Goal: Information Seeking & Learning: Understand process/instructions

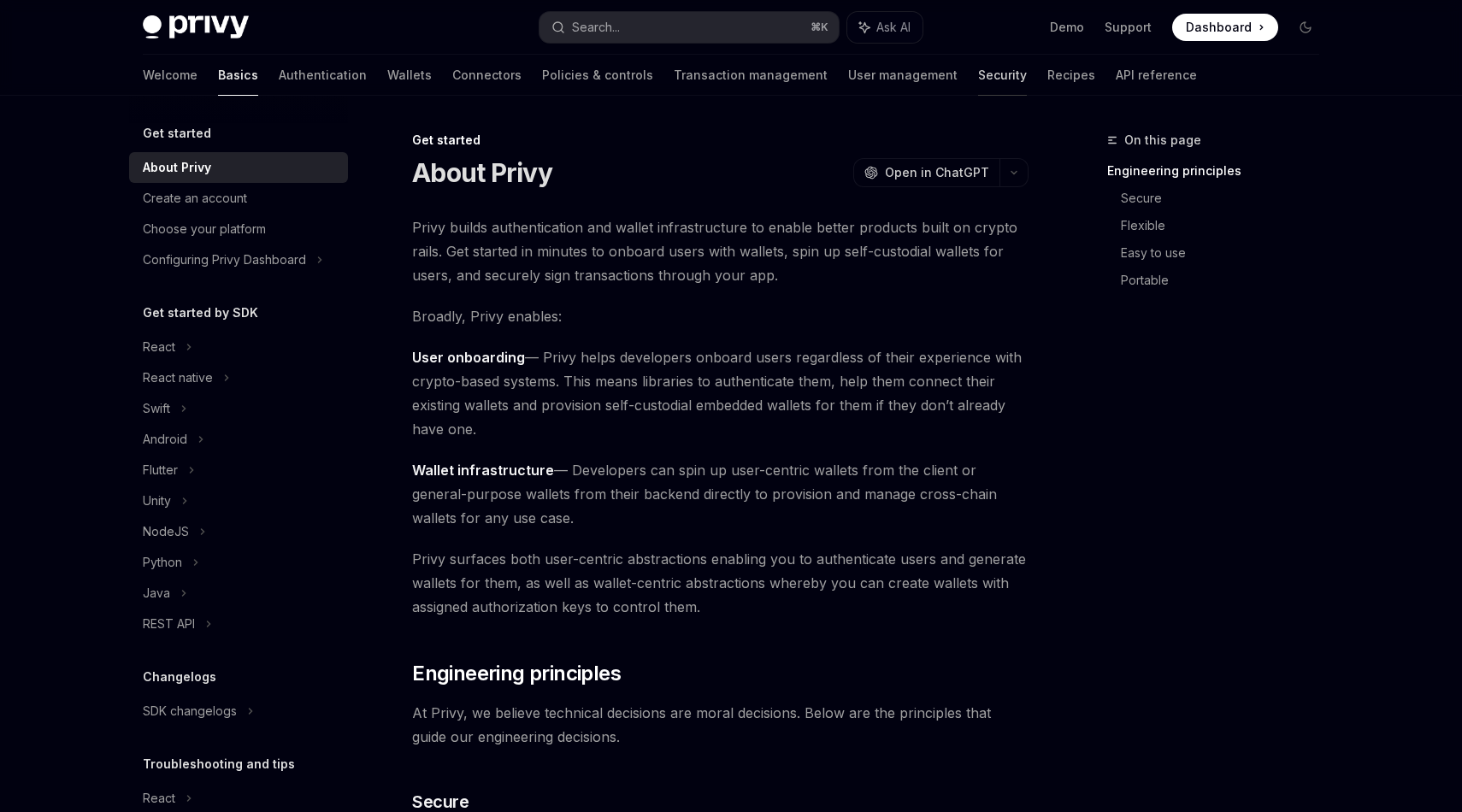
click at [978, 75] on link "Security" at bounding box center [1001, 75] width 48 height 41
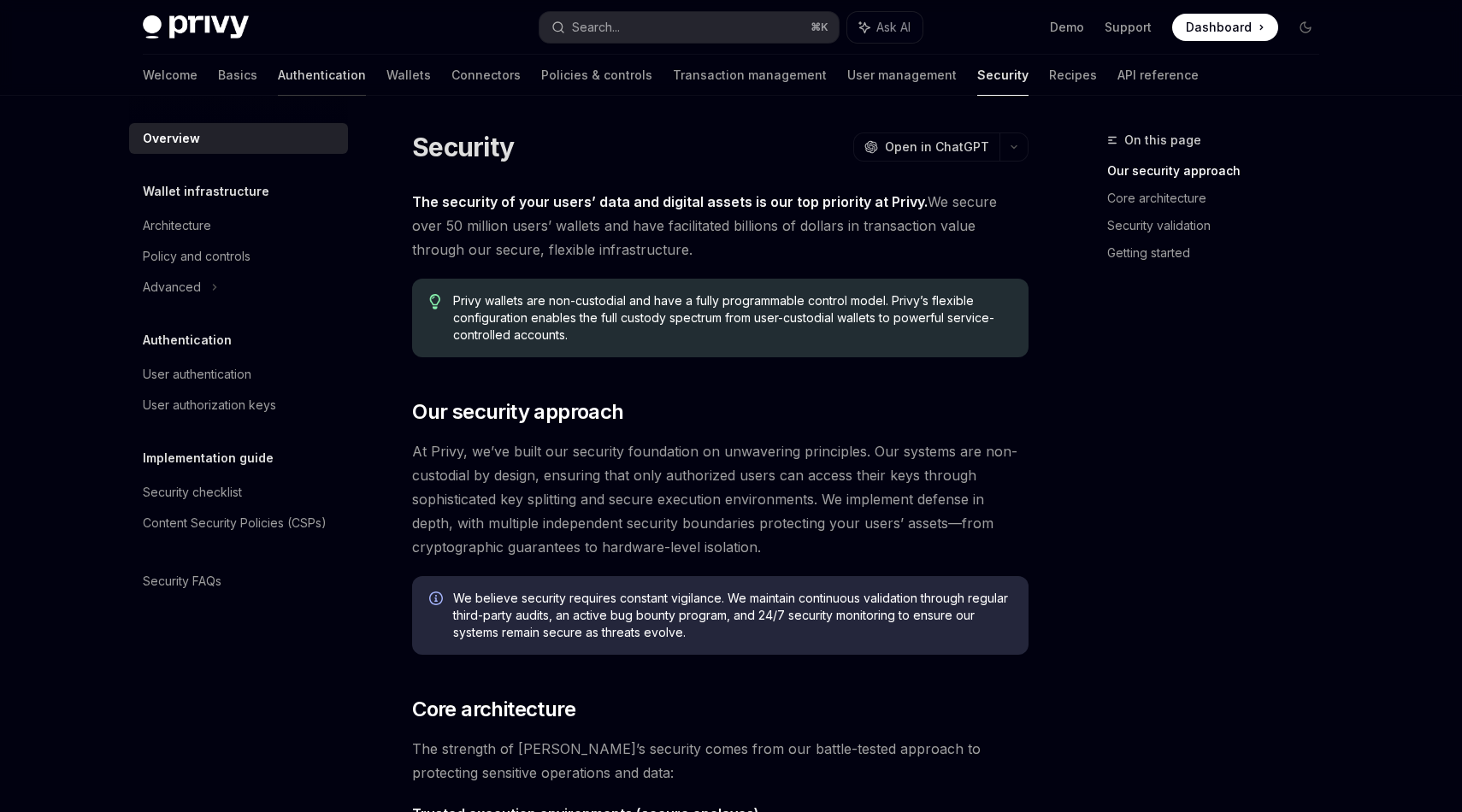
click at [279, 72] on link "Authentication" at bounding box center [322, 75] width 88 height 41
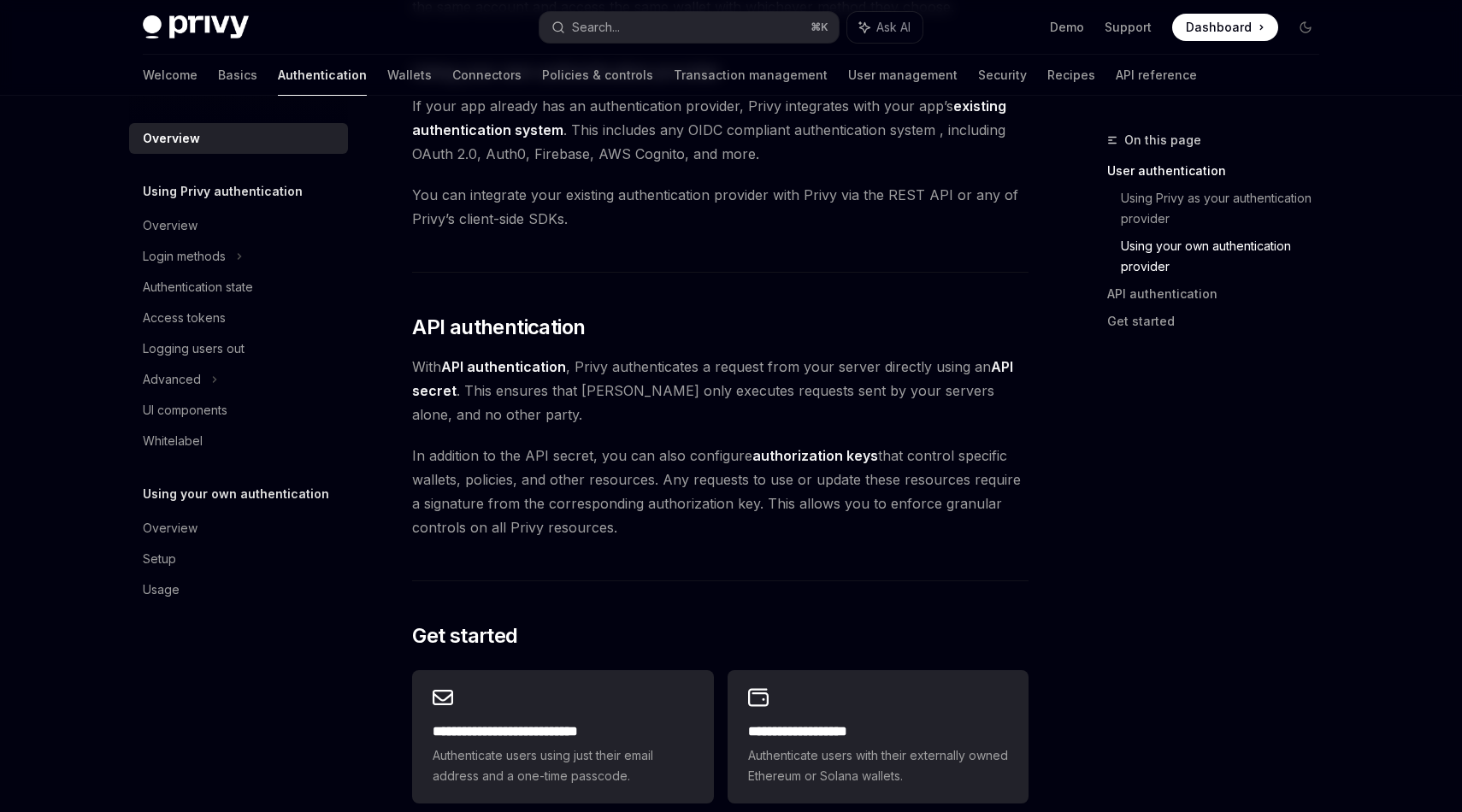
scroll to position [934, 0]
click at [249, 285] on div "Authentication state" at bounding box center [197, 287] width 111 height 20
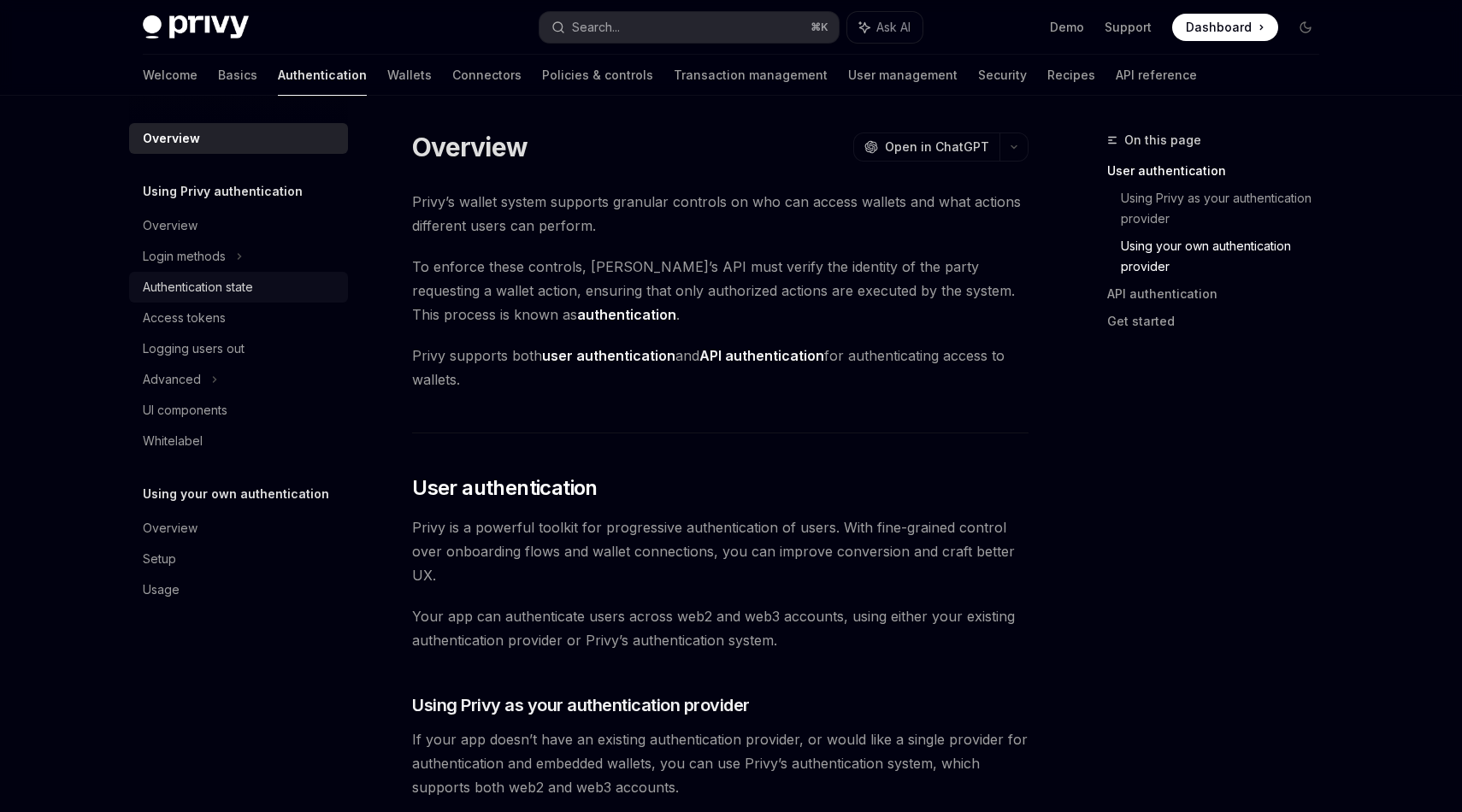
type textarea "*"
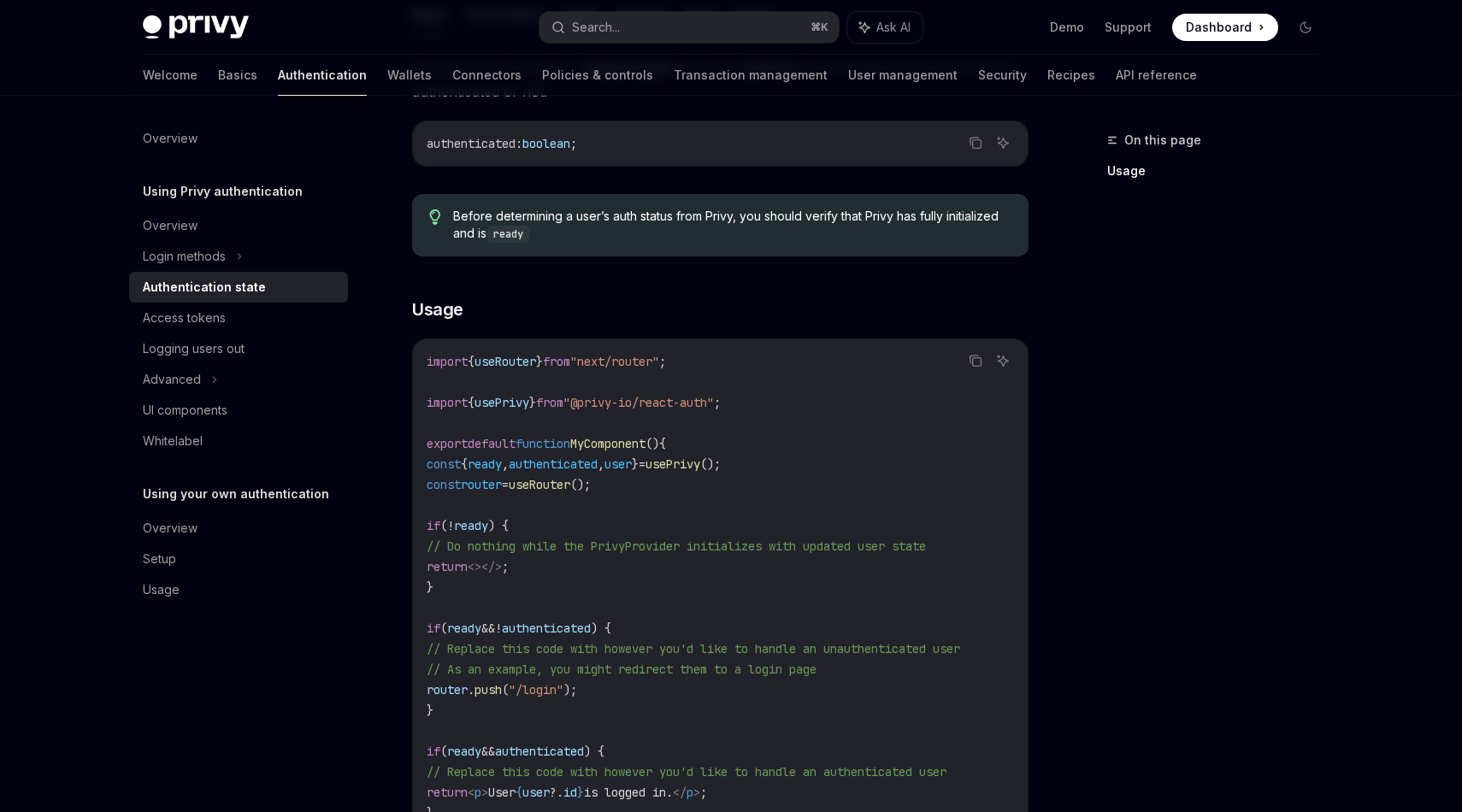
scroll to position [214, 0]
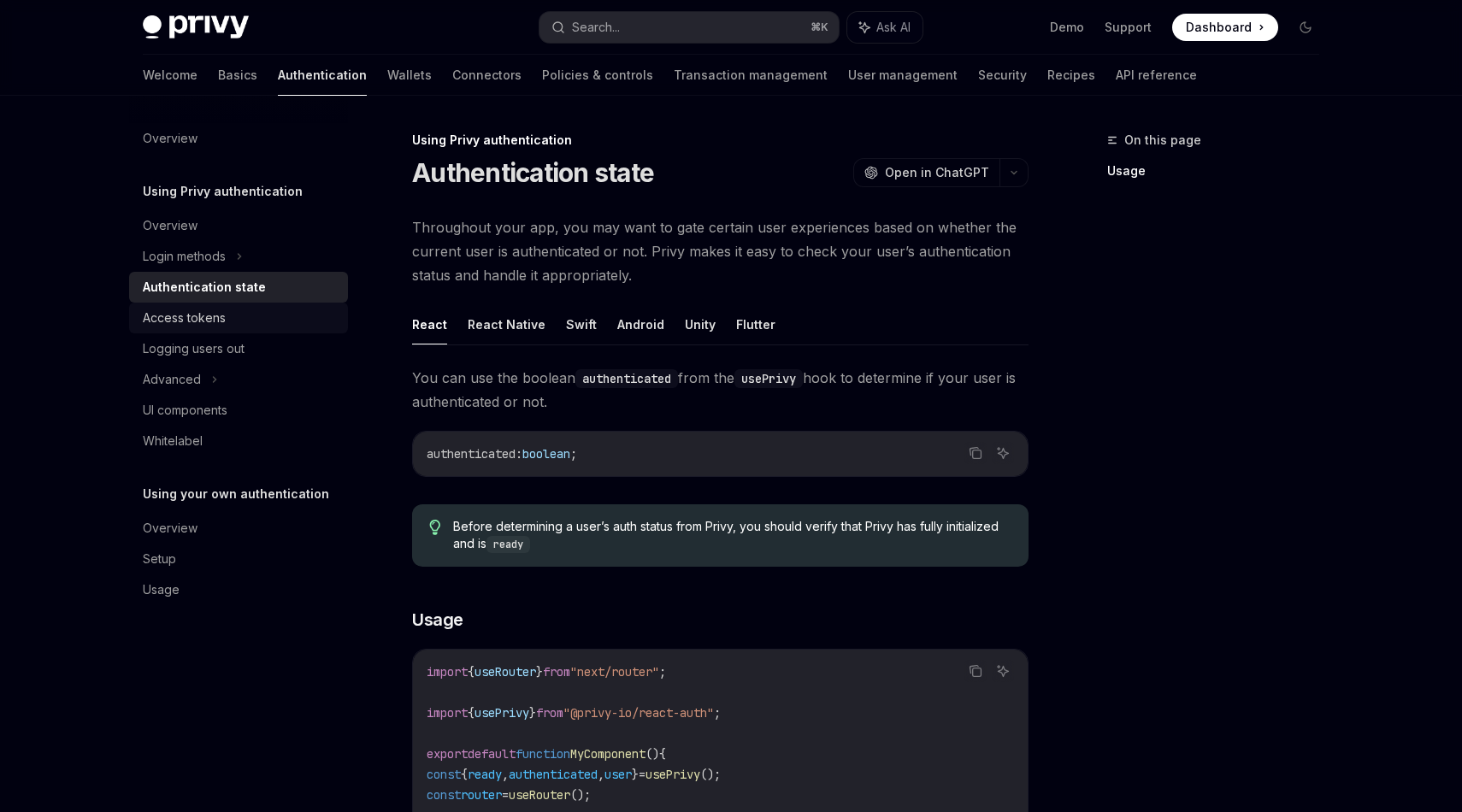
click at [287, 322] on div "Access tokens" at bounding box center [239, 318] width 195 height 20
type textarea "*"
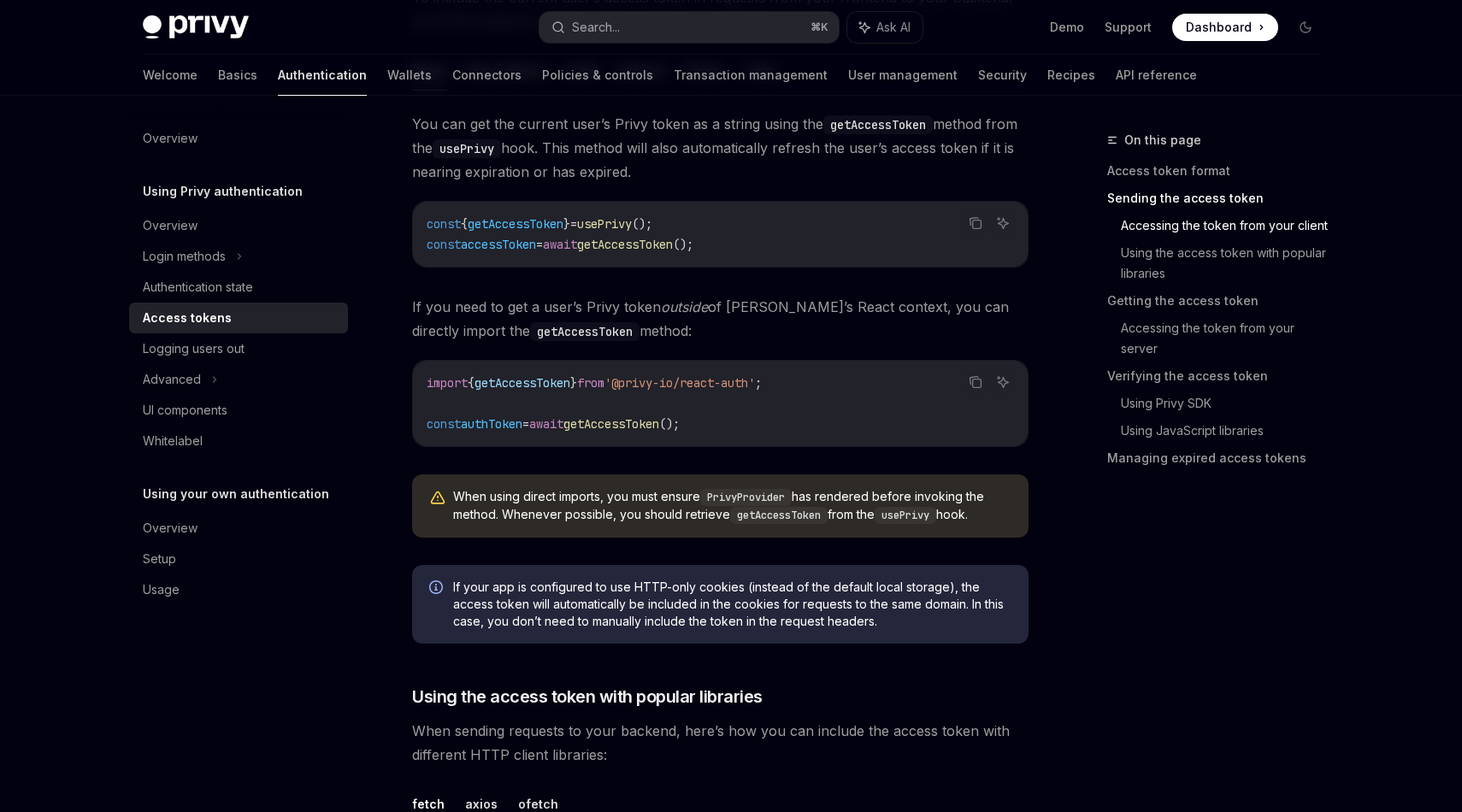
scroll to position [838, 0]
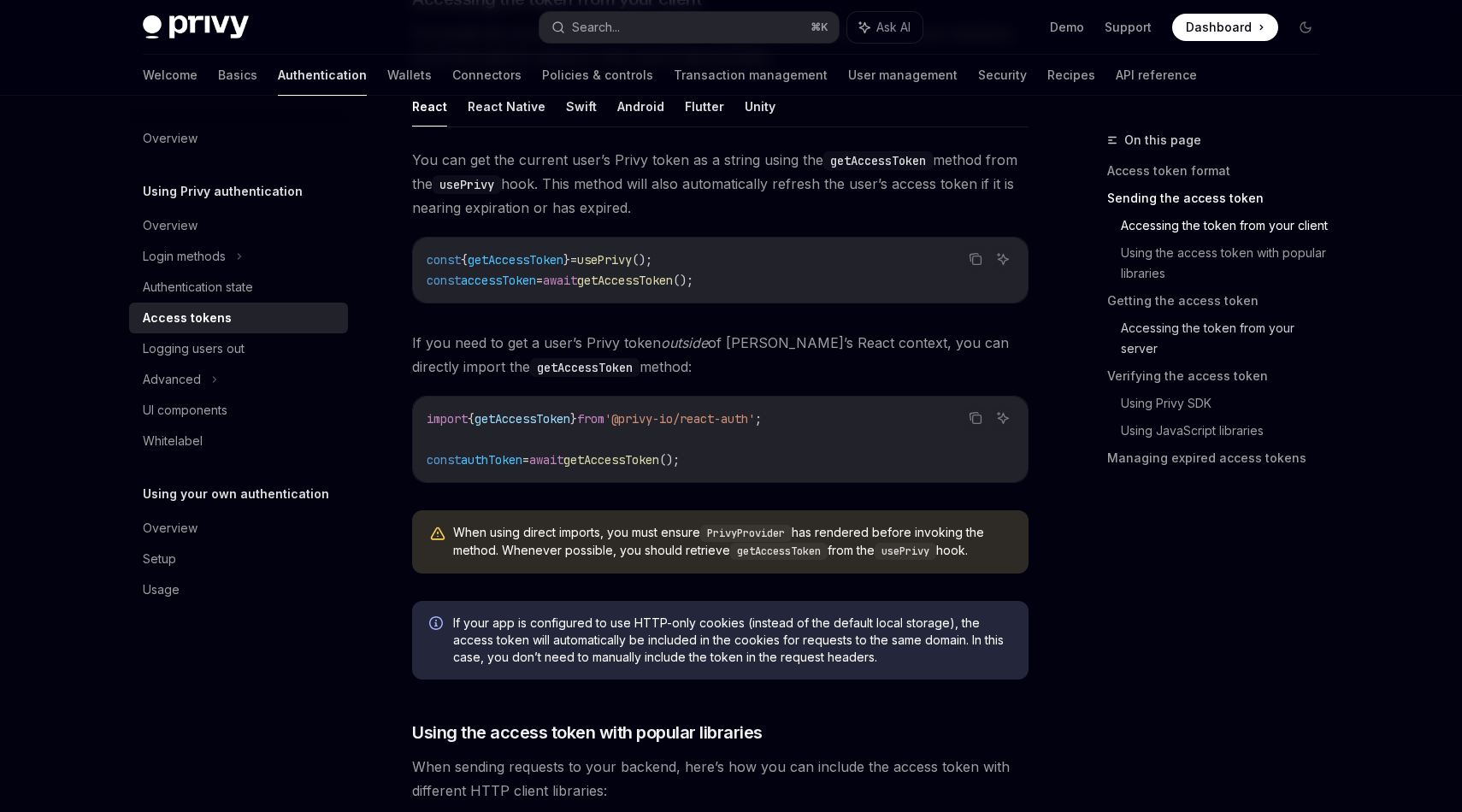
click at [1197, 329] on link "Accessing the token from your server" at bounding box center [1226, 338] width 212 height 47
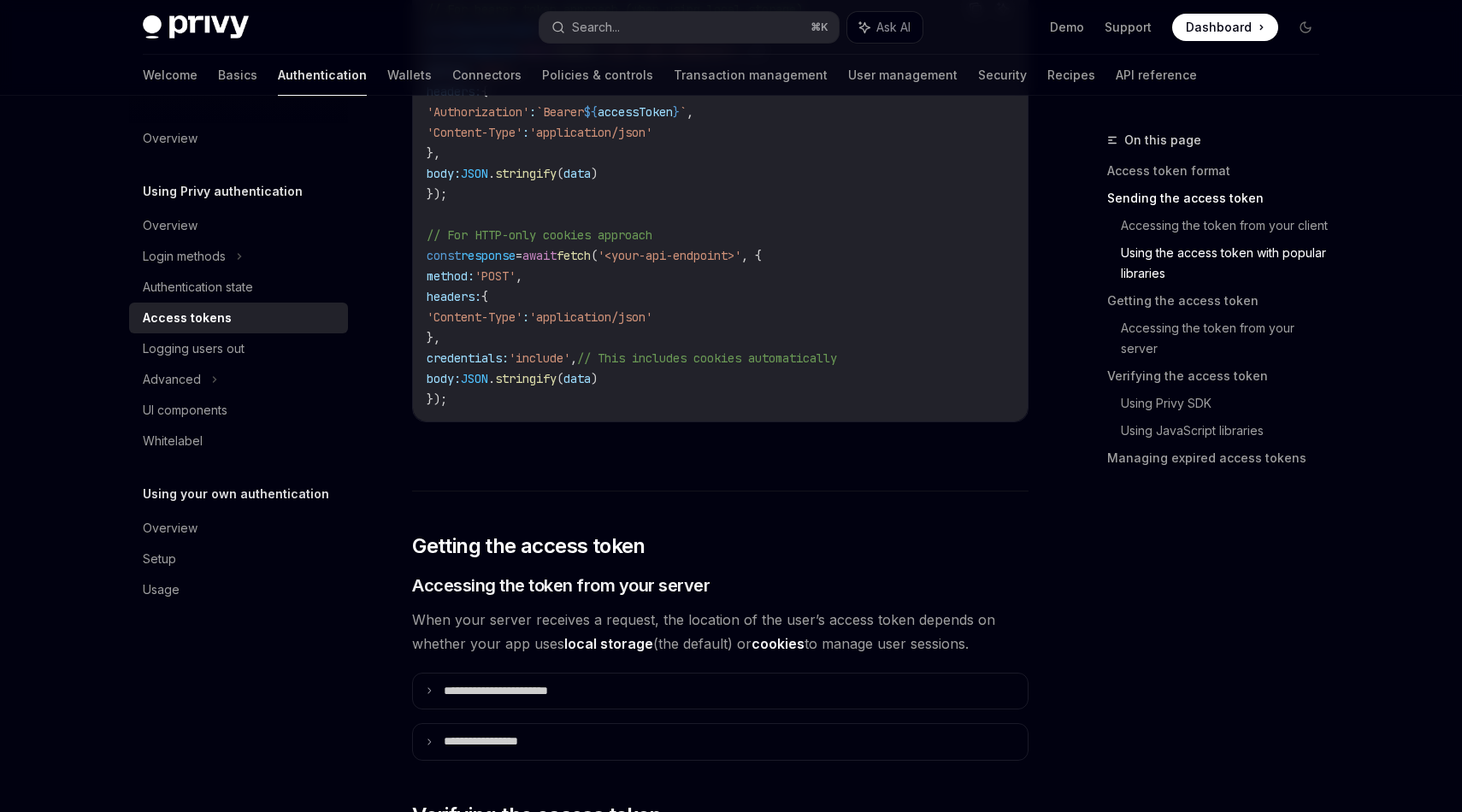
scroll to position [1577, 0]
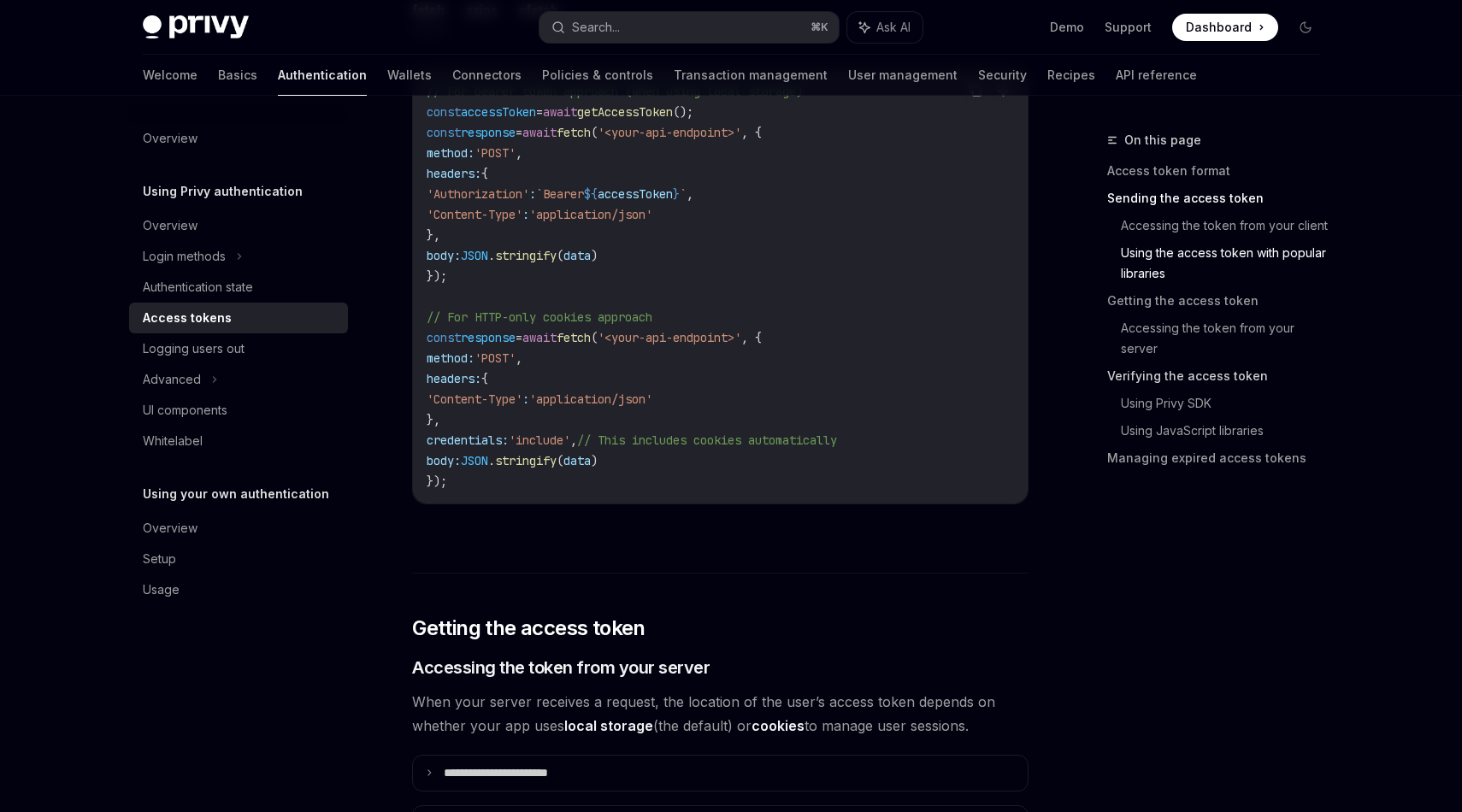
click at [1206, 375] on link "Verifying the access token" at bounding box center [1219, 376] width 226 height 27
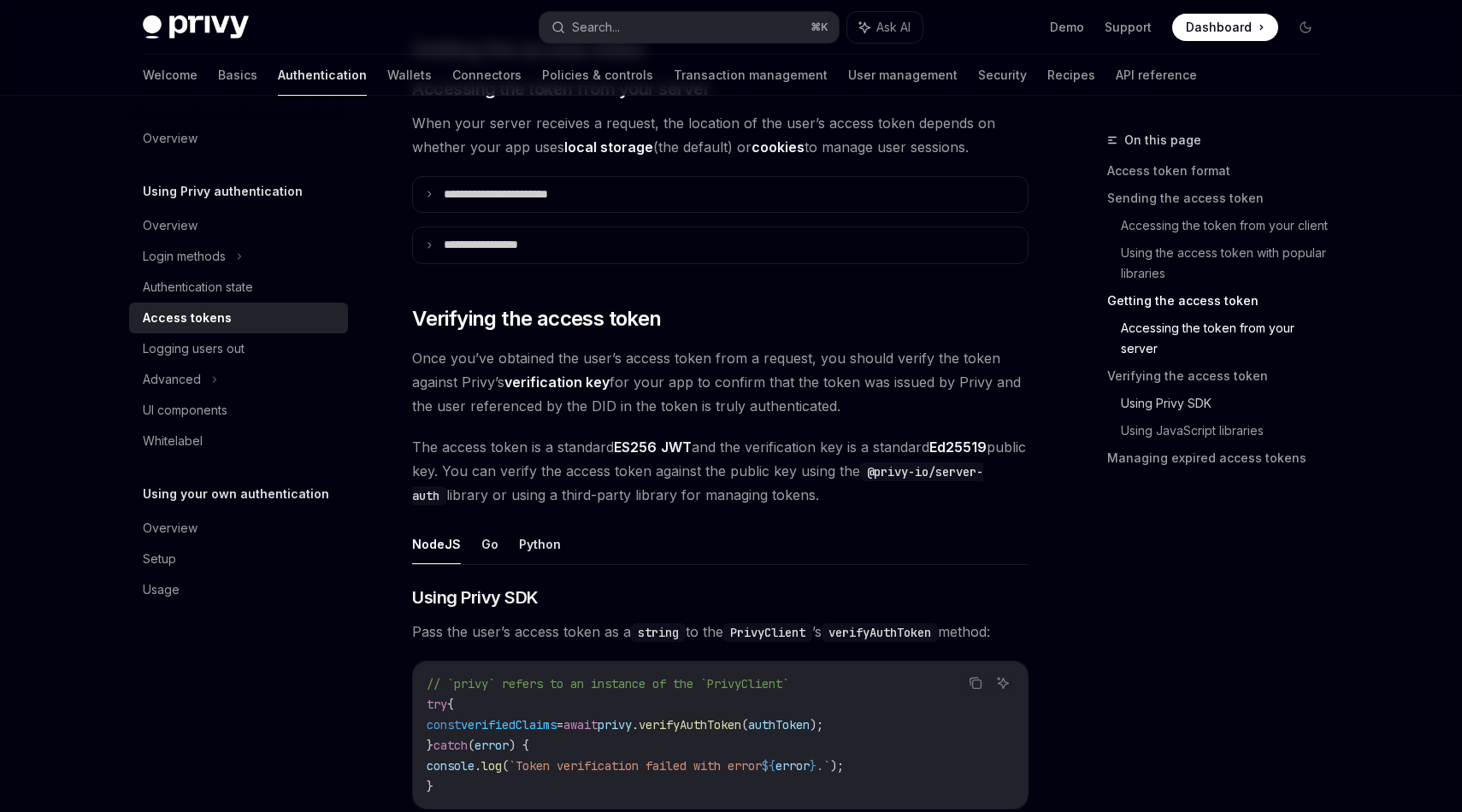
scroll to position [2420, 0]
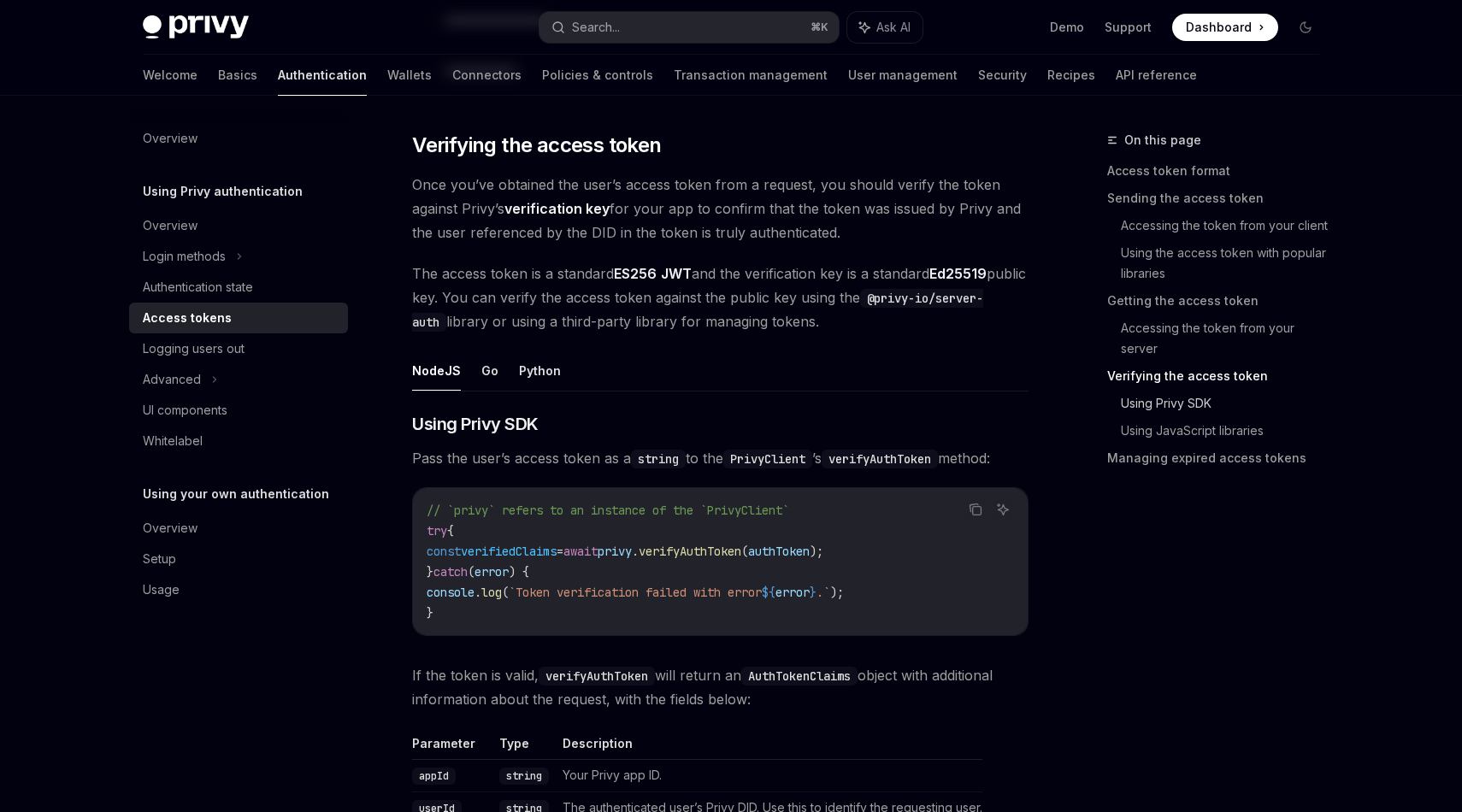
click at [1184, 404] on link "Using Privy SDK" at bounding box center [1226, 404] width 212 height 27
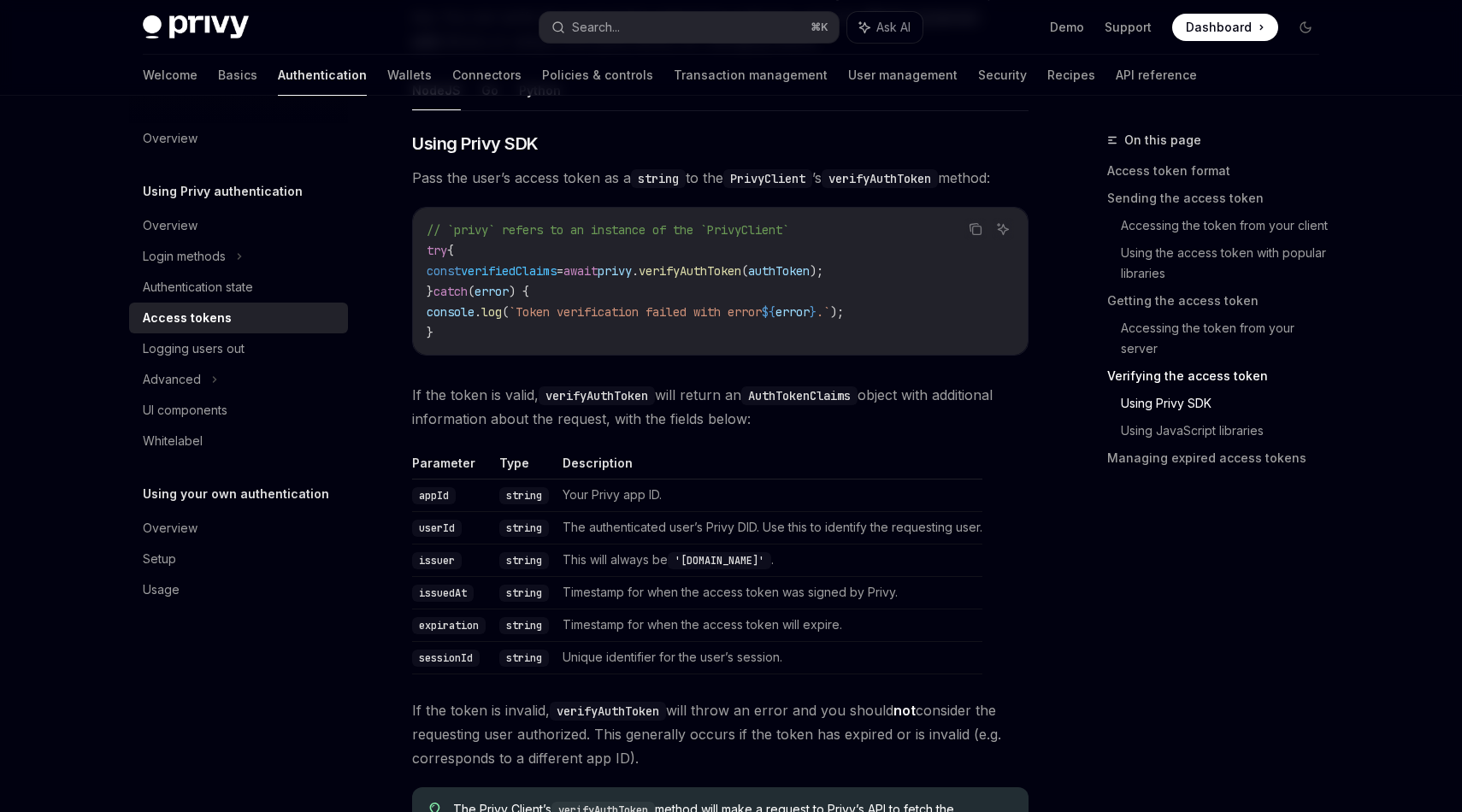
scroll to position [2650, 0]
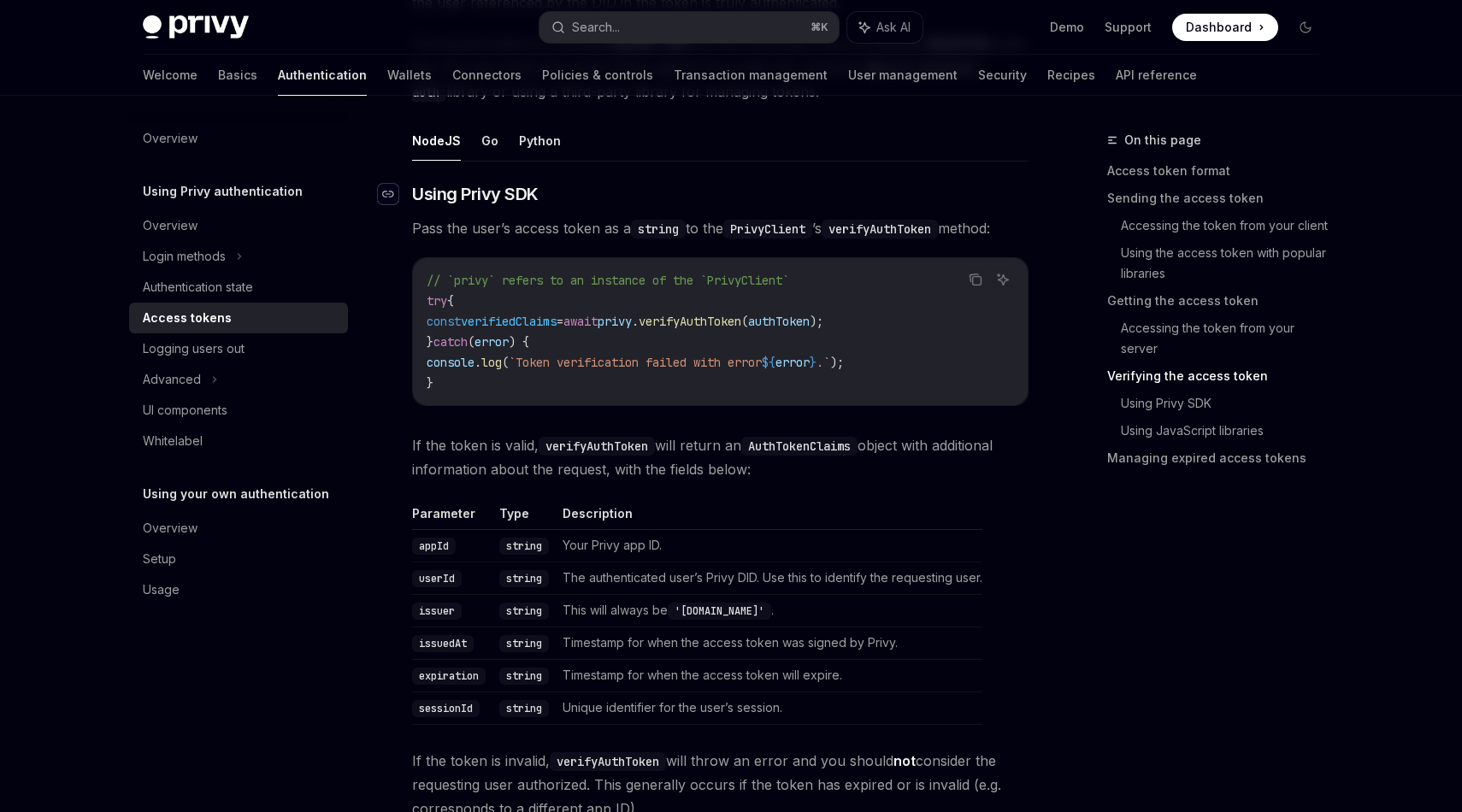
click at [390, 191] on icon "Navigate to header" at bounding box center [387, 194] width 12 height 6
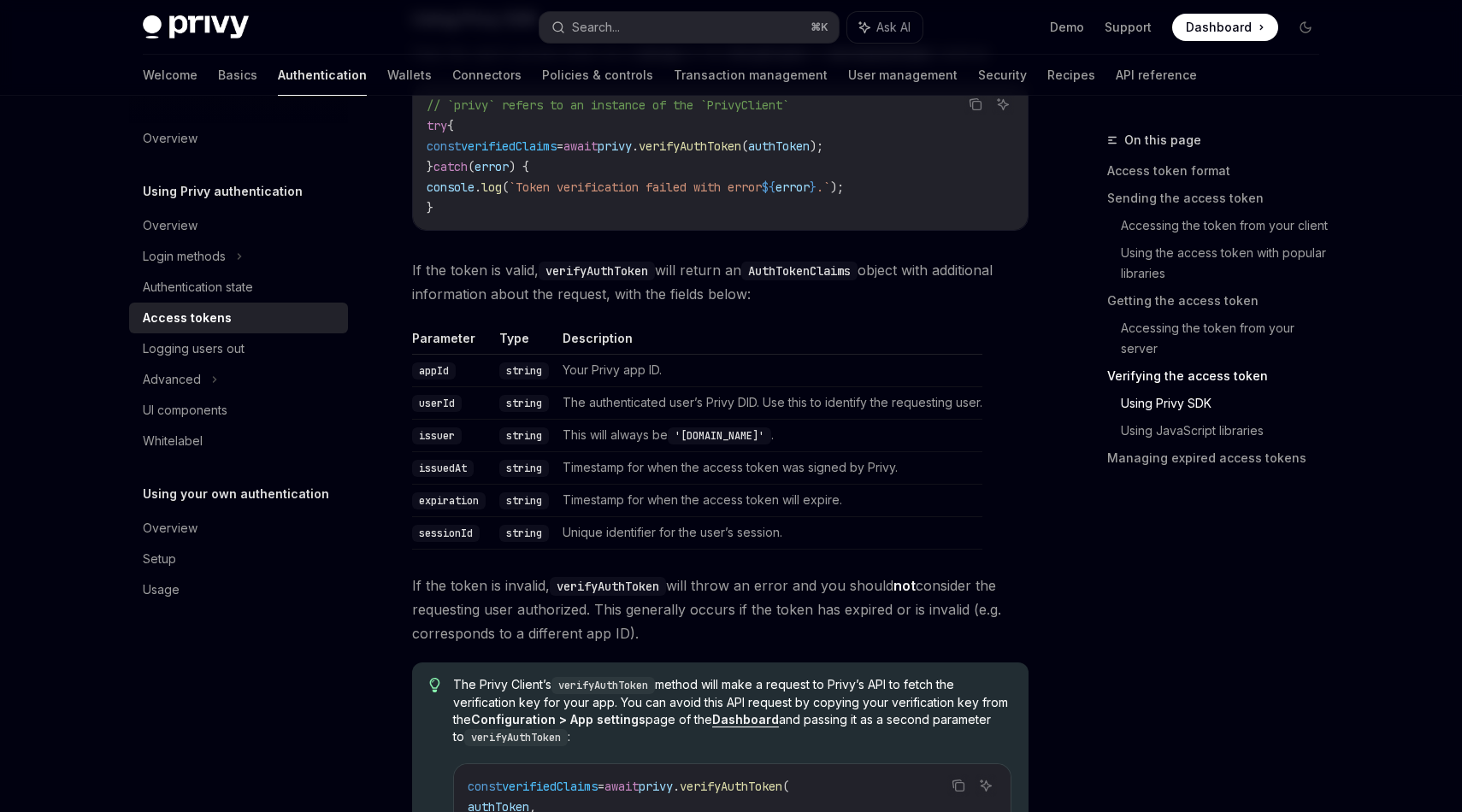
scroll to position [2830, 0]
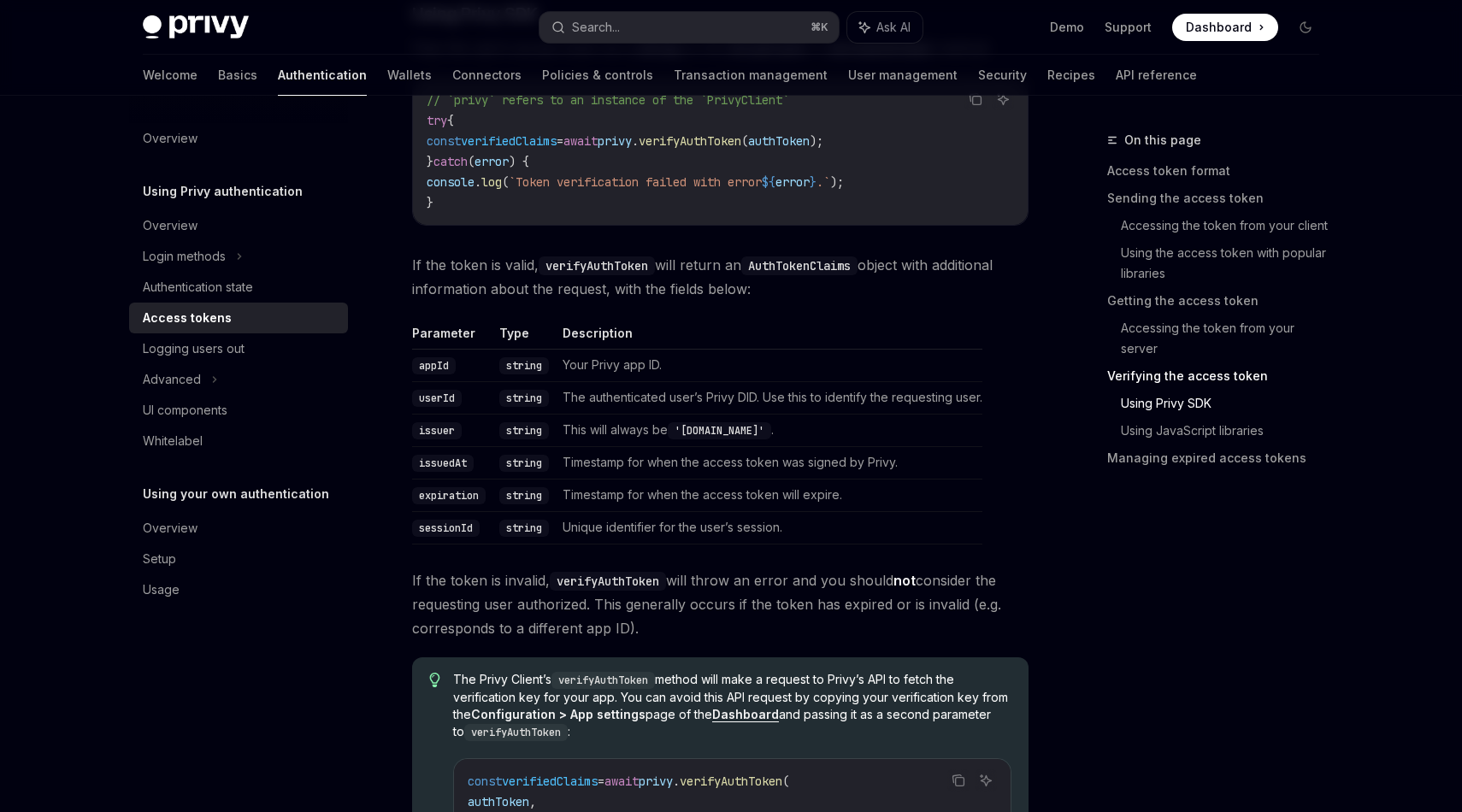
click at [613, 361] on td "Your Privy app ID." at bounding box center [768, 365] width 427 height 33
